Goal: Information Seeking & Learning: Learn about a topic

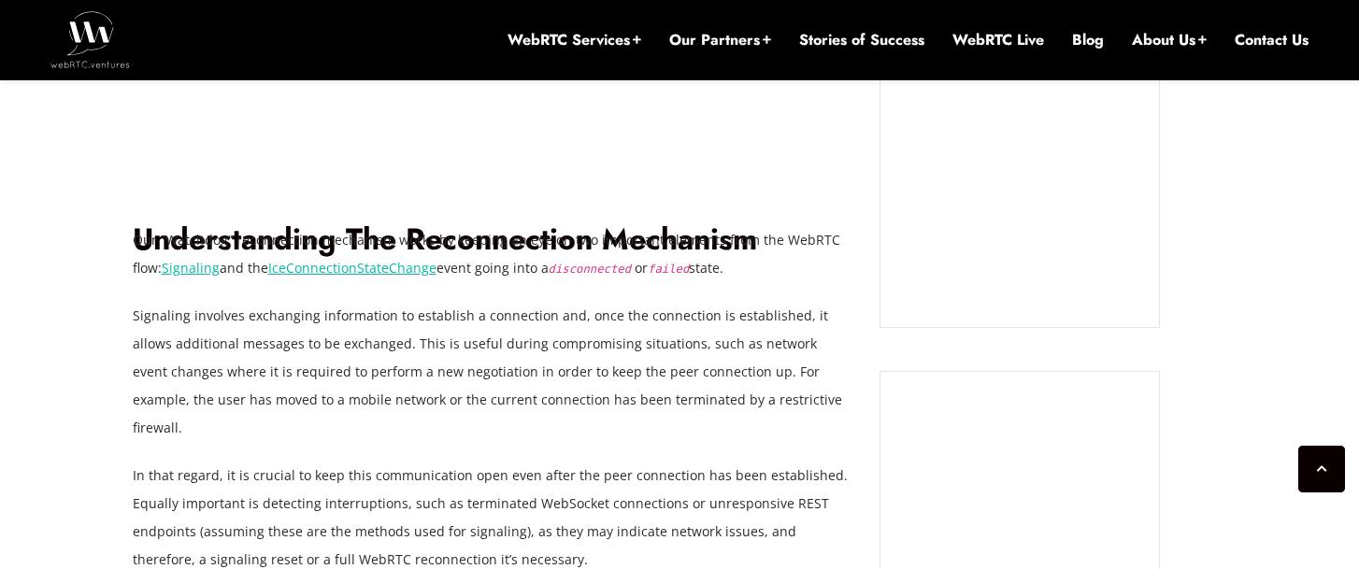
scroll to position [2262, 0]
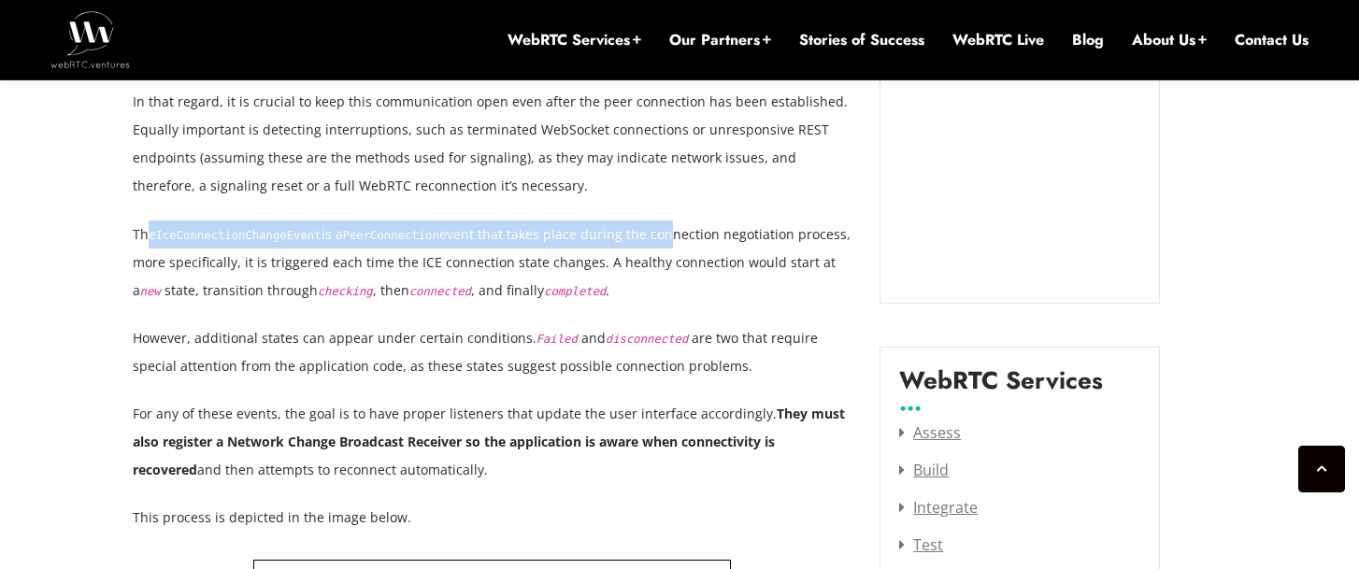
drag, startPoint x: 151, startPoint y: 208, endPoint x: 643, endPoint y: 196, distance: 492.8
click at [643, 221] on p "The IceConnectionChangeEvent is a PeerConnection event that takes place during …" at bounding box center [493, 263] width 720 height 84
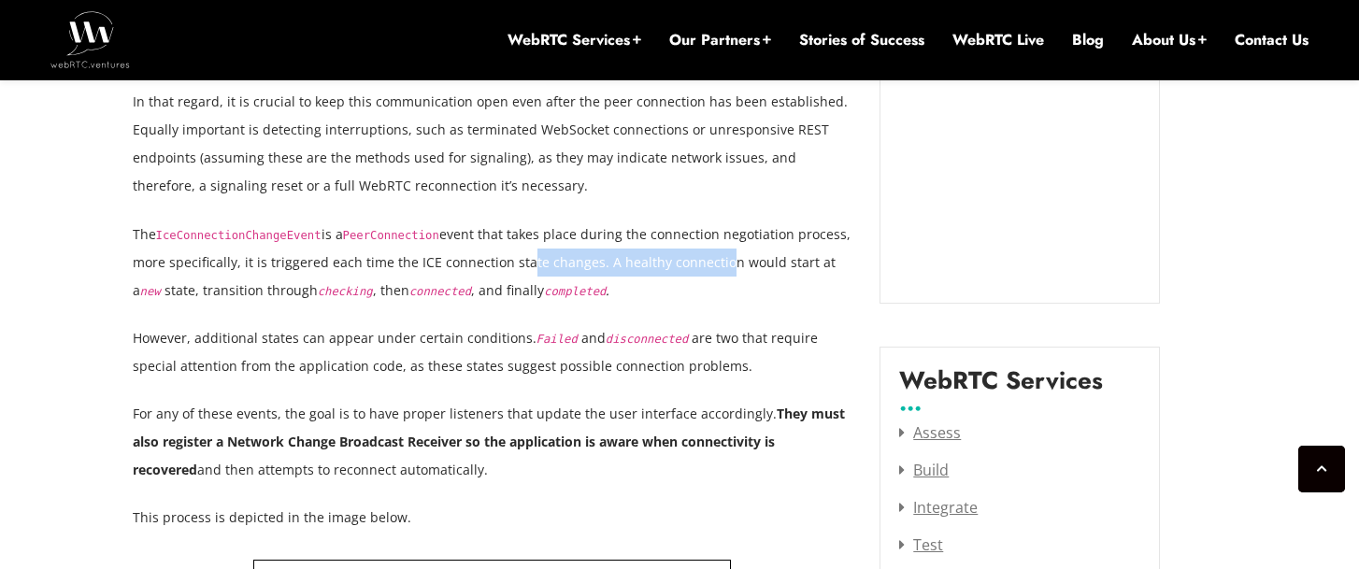
drag, startPoint x: 643, startPoint y: 196, endPoint x: 707, endPoint y: 247, distance: 81.2
click at [707, 247] on p "The IceConnectionChangeEvent is a PeerConnection event that takes place during …" at bounding box center [493, 263] width 720 height 84
drag, startPoint x: 707, startPoint y: 247, endPoint x: 743, endPoint y: 237, distance: 37.6
click at [743, 237] on p "The IceConnectionChangeEvent is a PeerConnection event that takes place during …" at bounding box center [493, 263] width 720 height 84
drag, startPoint x: 200, startPoint y: 261, endPoint x: 249, endPoint y: 258, distance: 48.7
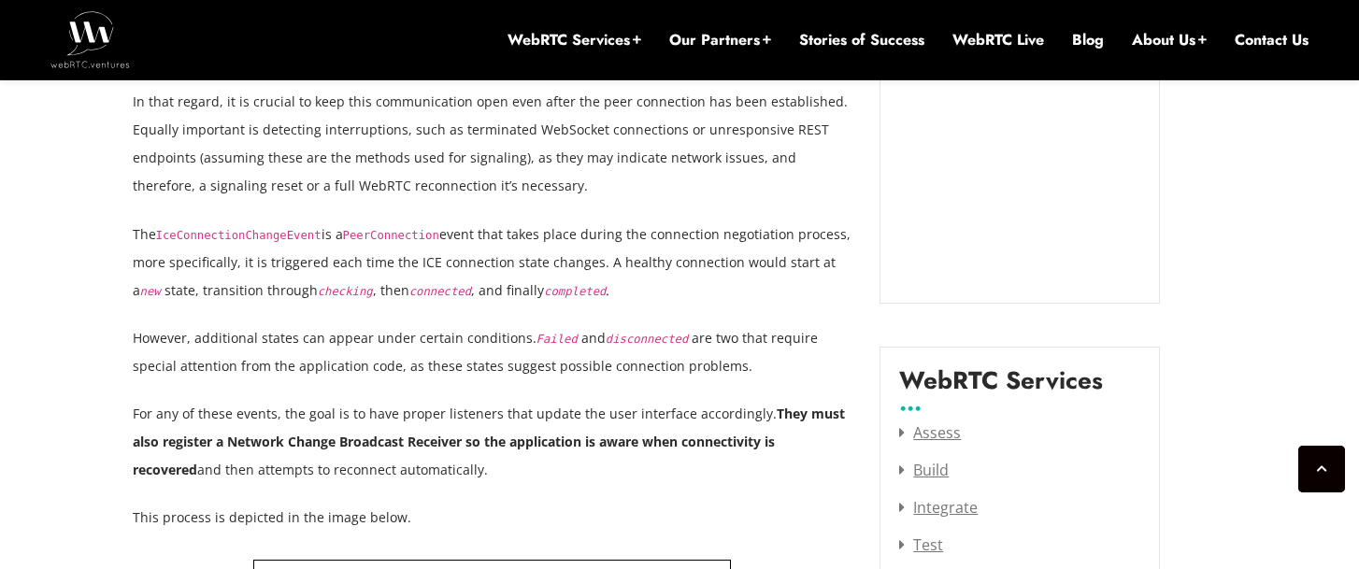
click at [201, 261] on p "The IceConnectionChangeEvent is a PeerConnection event that takes place during …" at bounding box center [493, 263] width 720 height 84
click at [318, 285] on code "checking" at bounding box center [345, 291] width 55 height 13
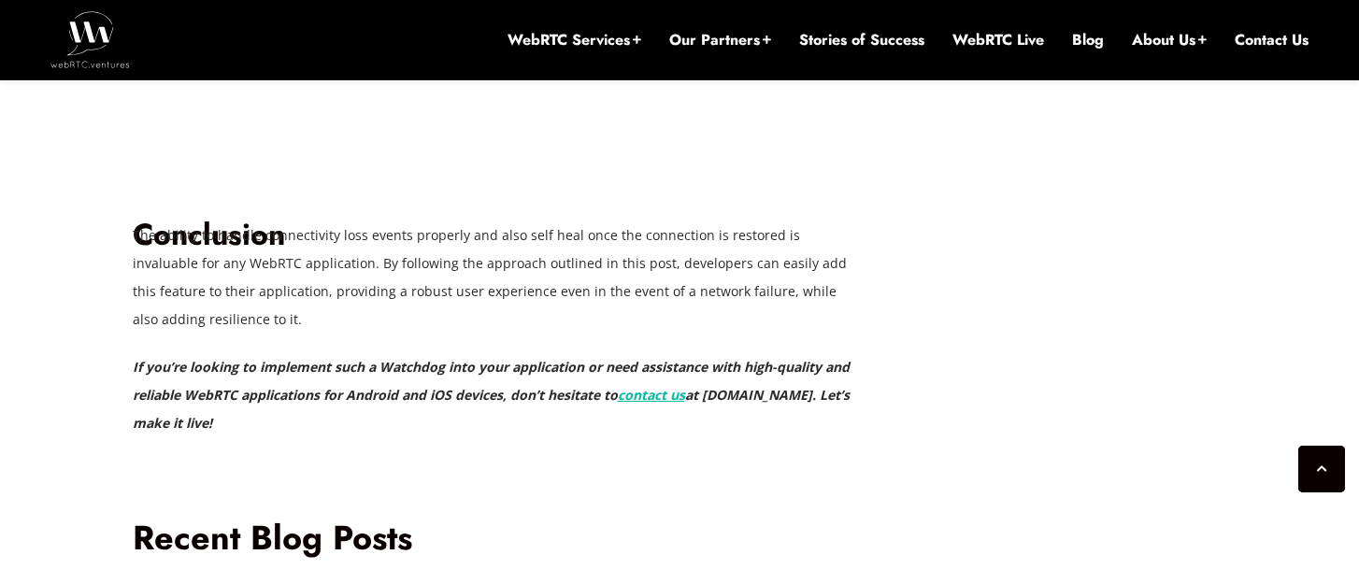
scroll to position [5067, 0]
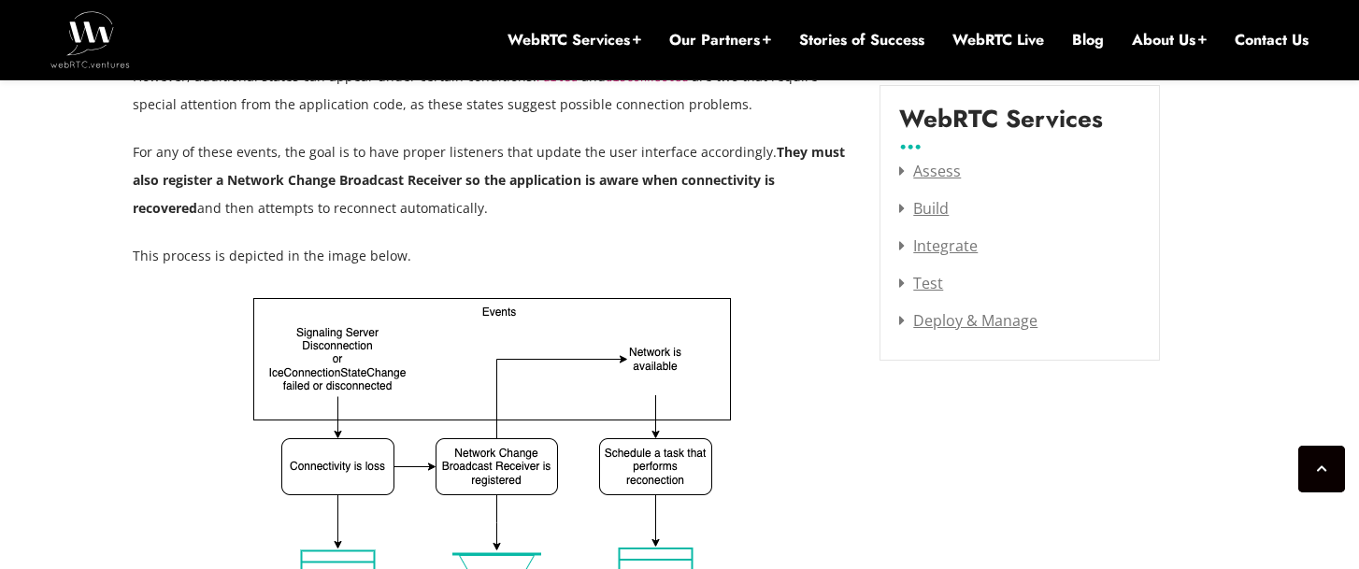
scroll to position [2805, 0]
